Goal: Book appointment/travel/reservation

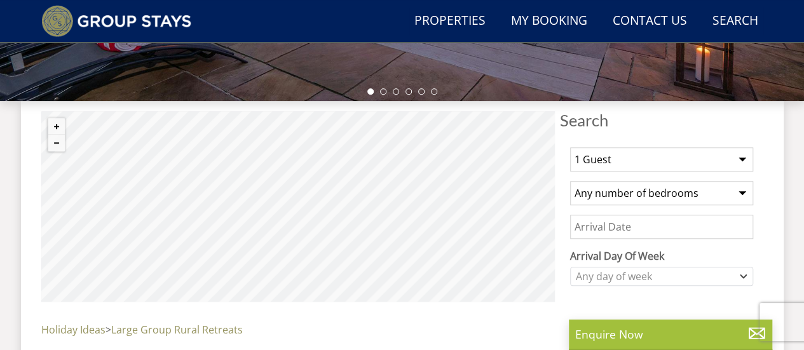
scroll to position [478, 0]
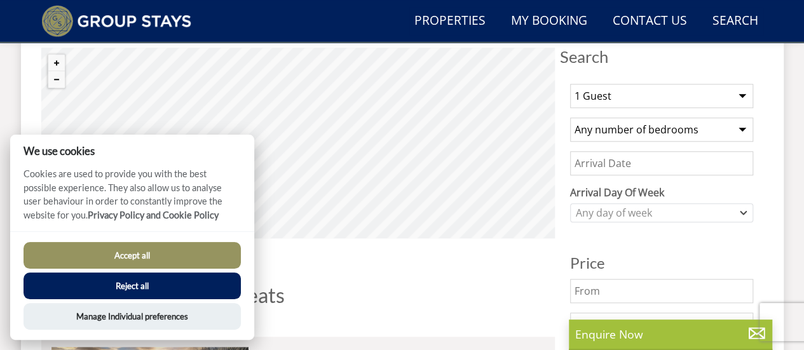
click at [131, 285] on button "Reject all" at bounding box center [132, 286] width 217 height 27
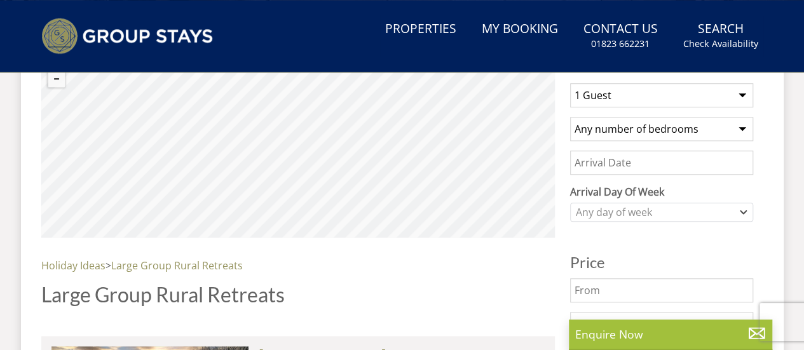
select select "15"
click at [570, 83] on select "1 Guest 2 Guests 3 Guests 4 Guests 5 Guests 6 Guests 7 Guests 8 Guests 9 Guests…" at bounding box center [661, 95] width 183 height 24
click at [619, 126] on select "Any number of bedrooms 3 Bedrooms 4 Bedrooms 5 Bedrooms 6 Bedrooms 7 Bedrooms 8…" at bounding box center [661, 129] width 183 height 24
select select "14"
click at [570, 117] on select "Any number of bedrooms 3 Bedrooms 4 Bedrooms 5 Bedrooms 6 Bedrooms 7 Bedrooms 8…" at bounding box center [661, 129] width 183 height 24
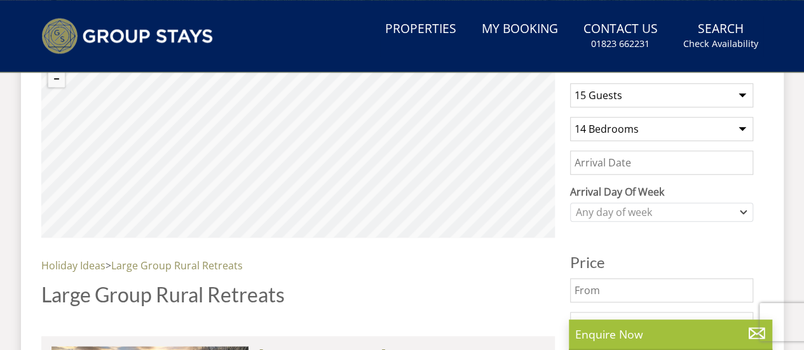
click at [664, 159] on input "Date" at bounding box center [661, 163] width 183 height 24
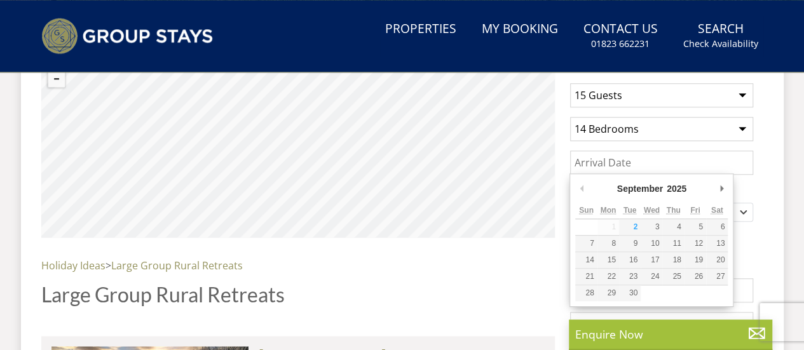
click at [664, 159] on input "Date" at bounding box center [661, 163] width 183 height 24
click at [752, 187] on label "Arrival Day Of Week" at bounding box center [661, 191] width 183 height 15
click at [0, 0] on select "[DATE] [DATE] [DATE] [DATE] [DATE] [DATE] [DATE]" at bounding box center [0, 0] width 0 height 0
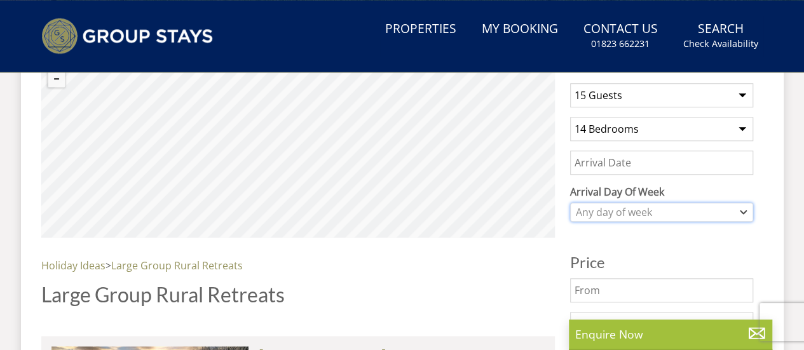
click at [679, 214] on div "Any day of week" at bounding box center [655, 212] width 165 height 14
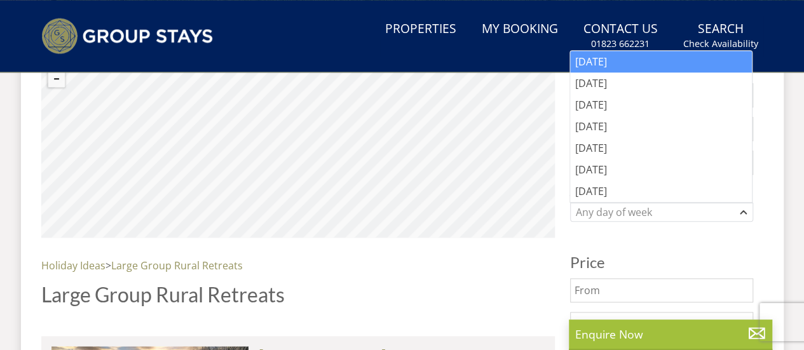
click at [622, 62] on div "[DATE]" at bounding box center [661, 62] width 182 height 22
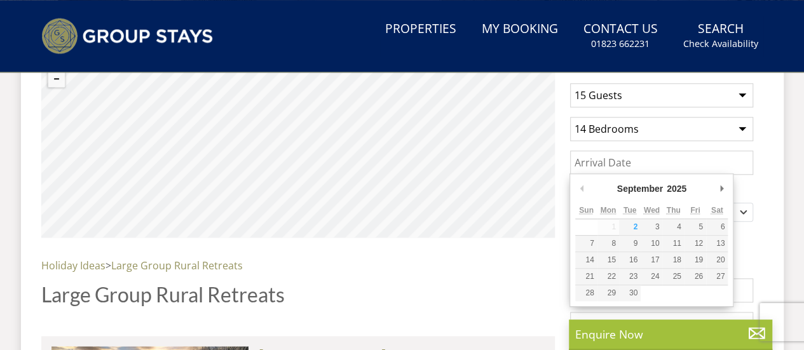
click at [638, 160] on input "Date" at bounding box center [661, 163] width 183 height 24
click at [650, 159] on input "[DATE]" at bounding box center [661, 163] width 183 height 24
click at [626, 169] on input "[DATE]" at bounding box center [661, 163] width 183 height 24
type input "[DATE]"
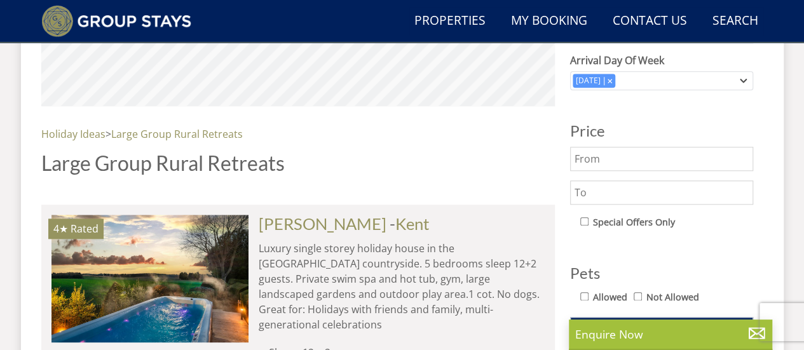
scroll to position [605, 0]
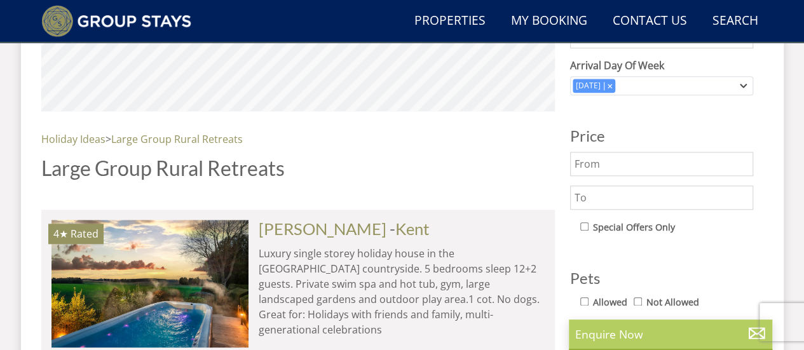
click at [631, 326] on p "Enquire Now" at bounding box center [670, 334] width 191 height 17
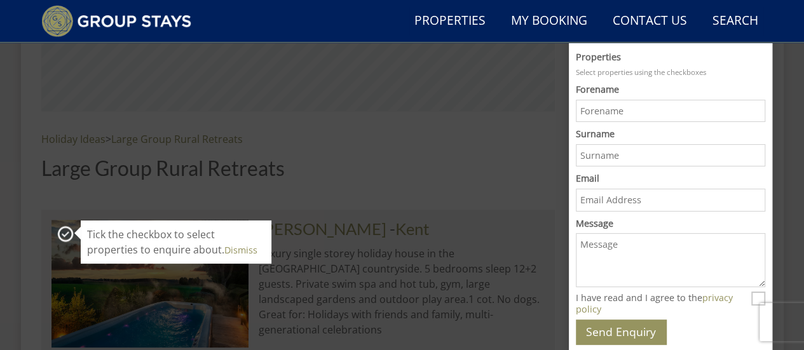
click at [376, 216] on li "4★ Rated [PERSON_NAME] Check Availability More Info [PERSON_NAME][GEOGRAPHIC_DA…" at bounding box center [298, 316] width 514 height 212
click at [383, 248] on p "Luxury single storey holiday house in the [GEOGRAPHIC_DATA] countryside. 5 bedr…" at bounding box center [402, 292] width 286 height 92
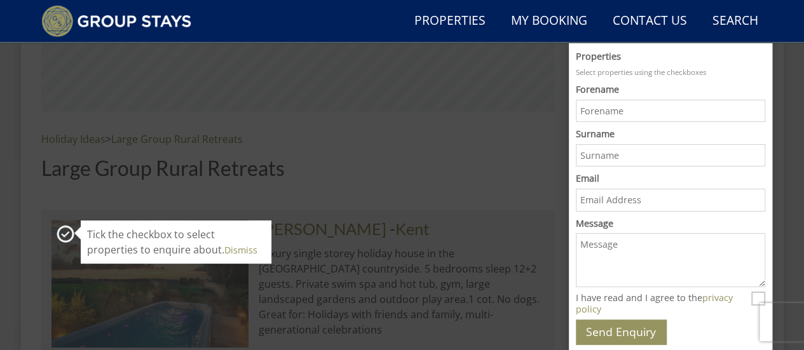
click at [67, 233] on icon at bounding box center [65, 234] width 21 height 21
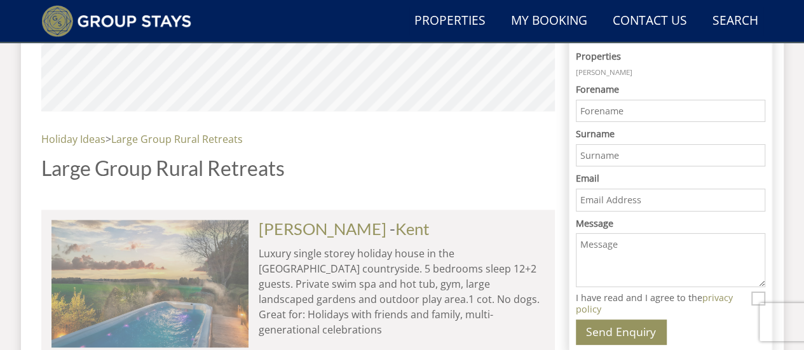
scroll to position [732, 0]
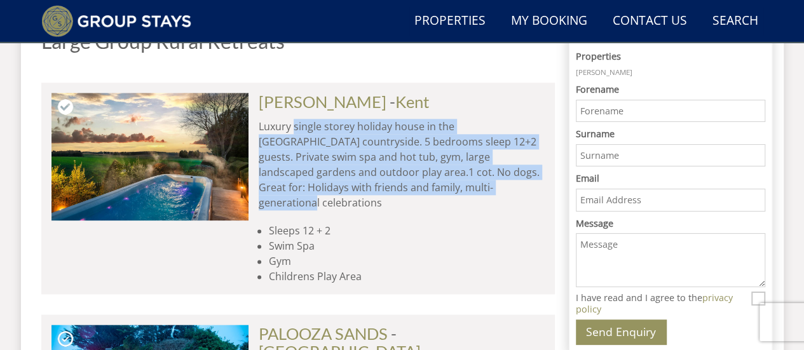
drag, startPoint x: 295, startPoint y: 128, endPoint x: 402, endPoint y: 185, distance: 120.9
click at [402, 185] on p "Luxury single storey holiday house in the [GEOGRAPHIC_DATA] countryside. 5 bedr…" at bounding box center [402, 165] width 286 height 92
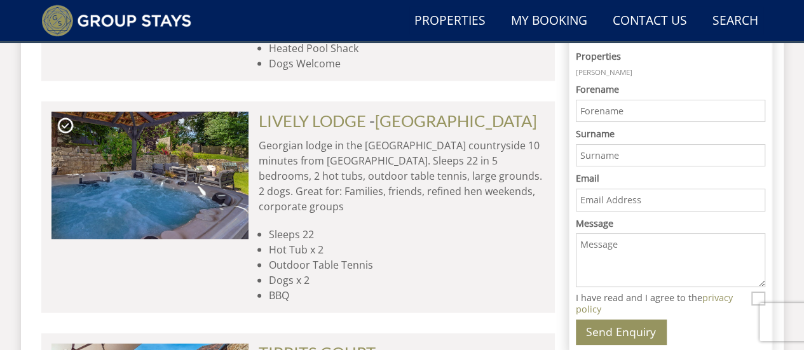
scroll to position [1432, 0]
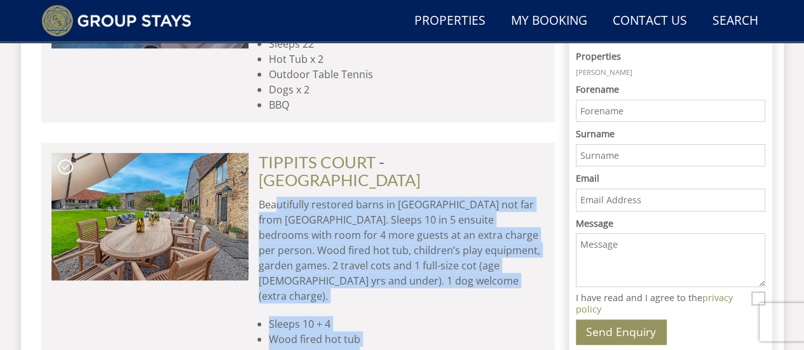
drag, startPoint x: 277, startPoint y: 116, endPoint x: 364, endPoint y: 282, distance: 187.7
click at [364, 282] on div "TIPPITS COURT - [GEOGRAPHIC_DATA] Beautifully restored barns in [GEOGRAPHIC_DAT…" at bounding box center [397, 273] width 296 height 240
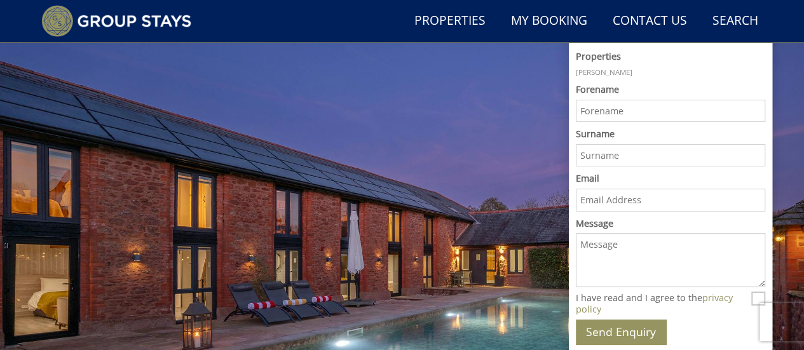
scroll to position [0, 0]
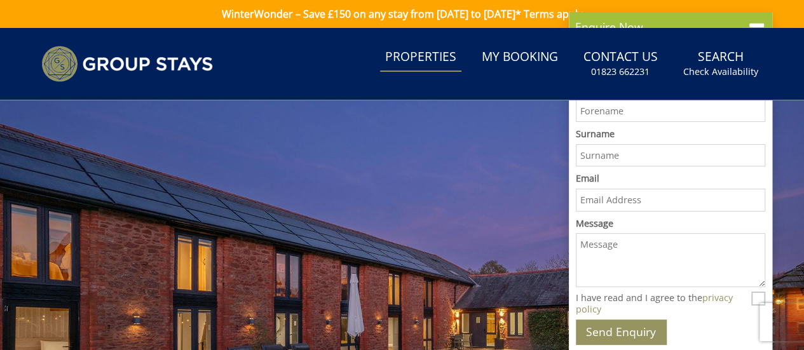
click at [432, 55] on link "Properties" at bounding box center [420, 57] width 81 height 29
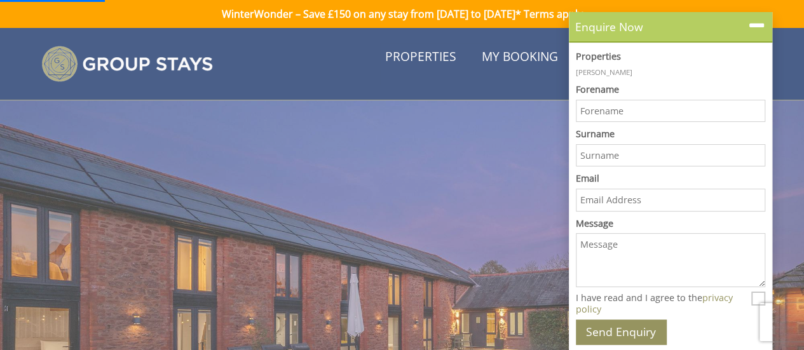
click at [765, 33] on icon at bounding box center [757, 26] width 18 height 18
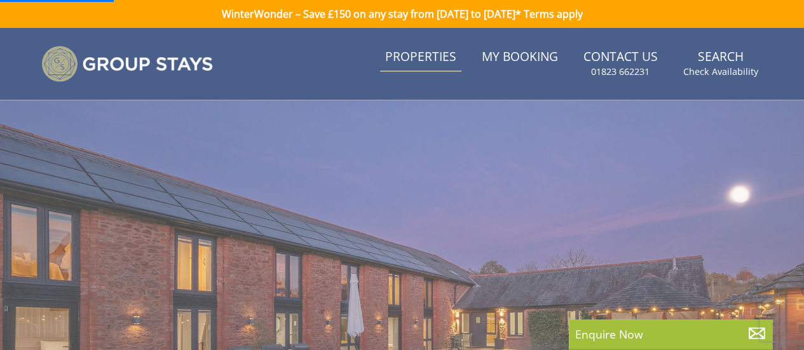
click at [421, 62] on link "Properties" at bounding box center [420, 57] width 81 height 29
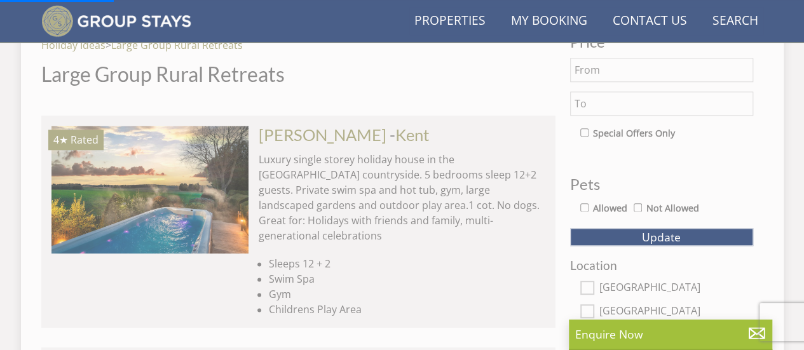
scroll to position [890, 0]
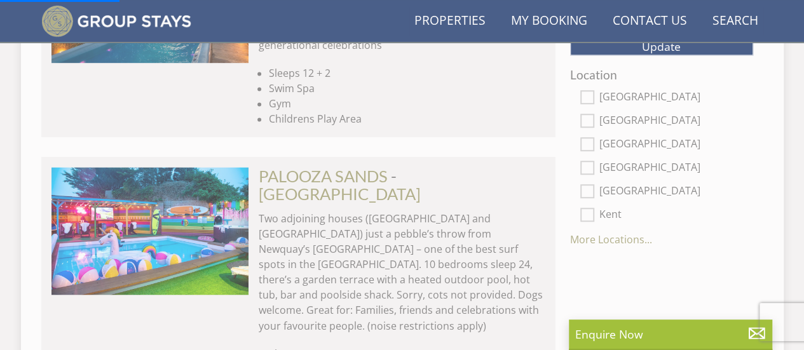
click at [429, 224] on p "Two adjoining houses ([GEOGRAPHIC_DATA] and [GEOGRAPHIC_DATA]) just a pebble’s …" at bounding box center [402, 272] width 286 height 122
